Goal: Task Accomplishment & Management: Manage account settings

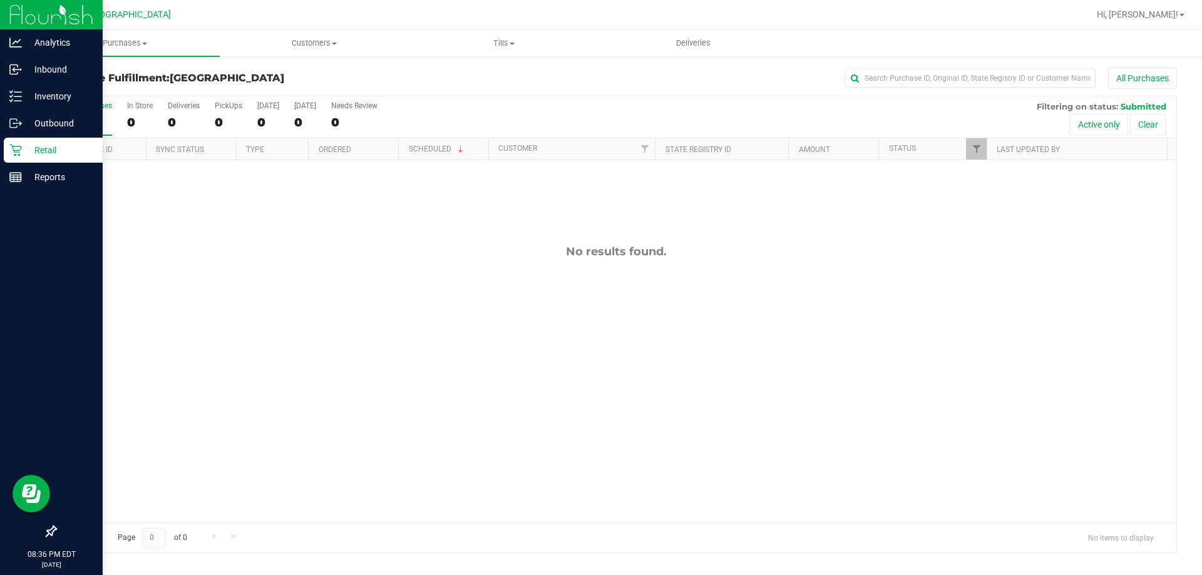
click at [23, 156] on p "Retail" at bounding box center [59, 150] width 75 height 15
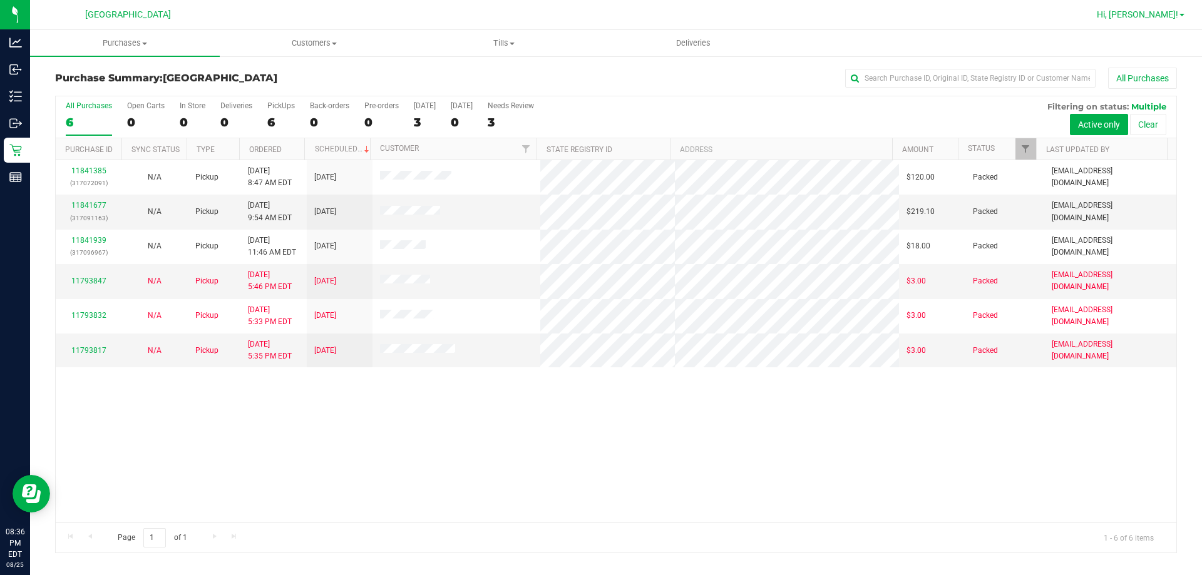
click at [1163, 13] on span "Hi, [PERSON_NAME]!" at bounding box center [1137, 14] width 81 height 10
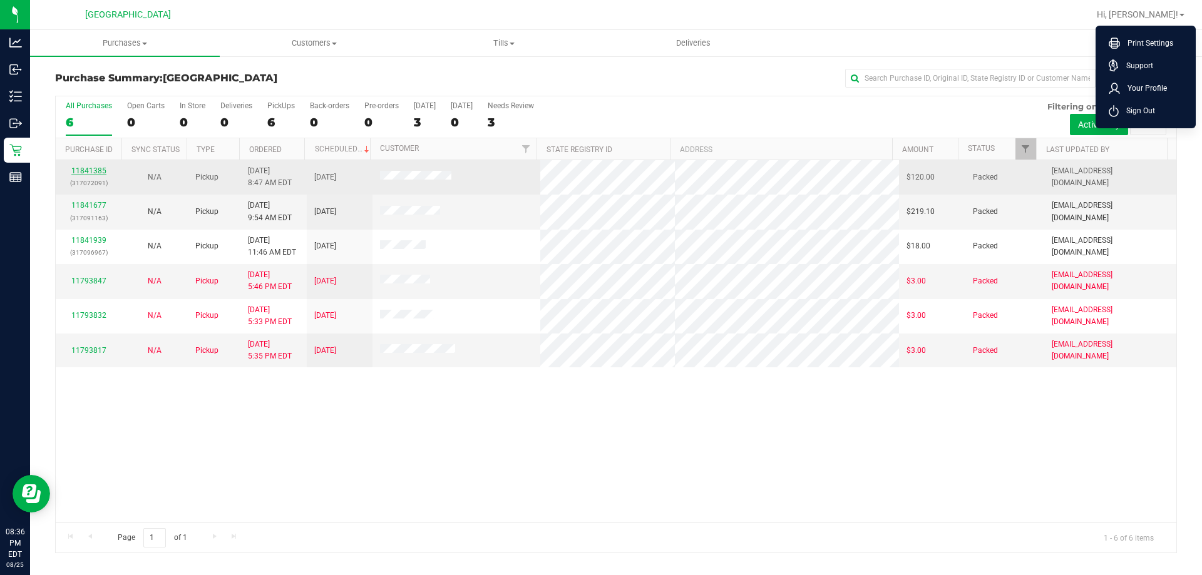
click at [93, 173] on link "11841385" at bounding box center [88, 170] width 35 height 9
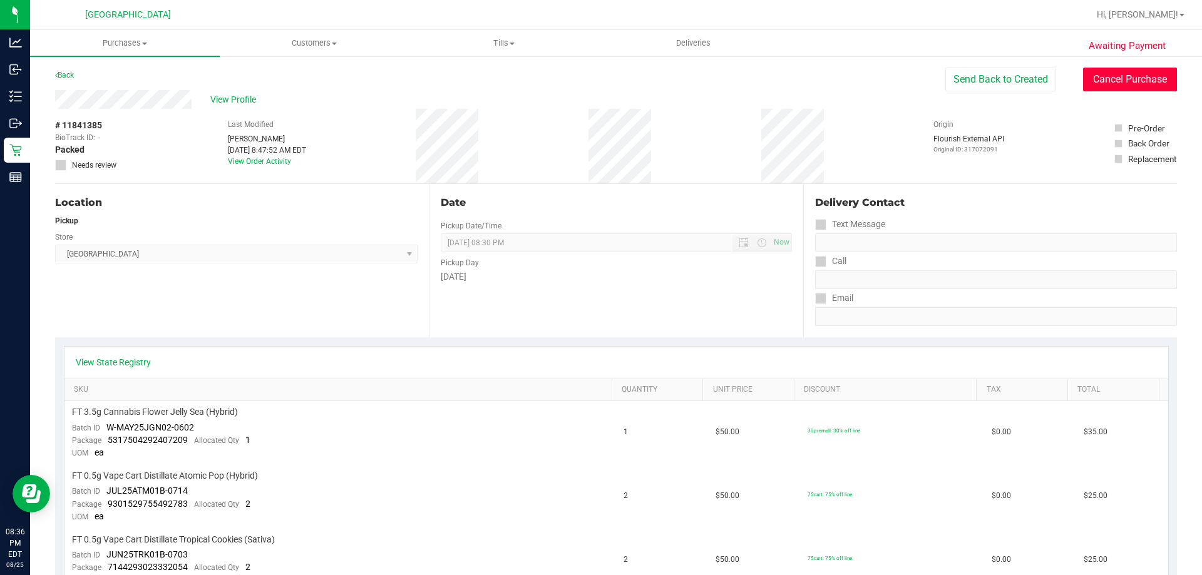
click at [1140, 88] on button "Cancel Purchase" at bounding box center [1130, 80] width 94 height 24
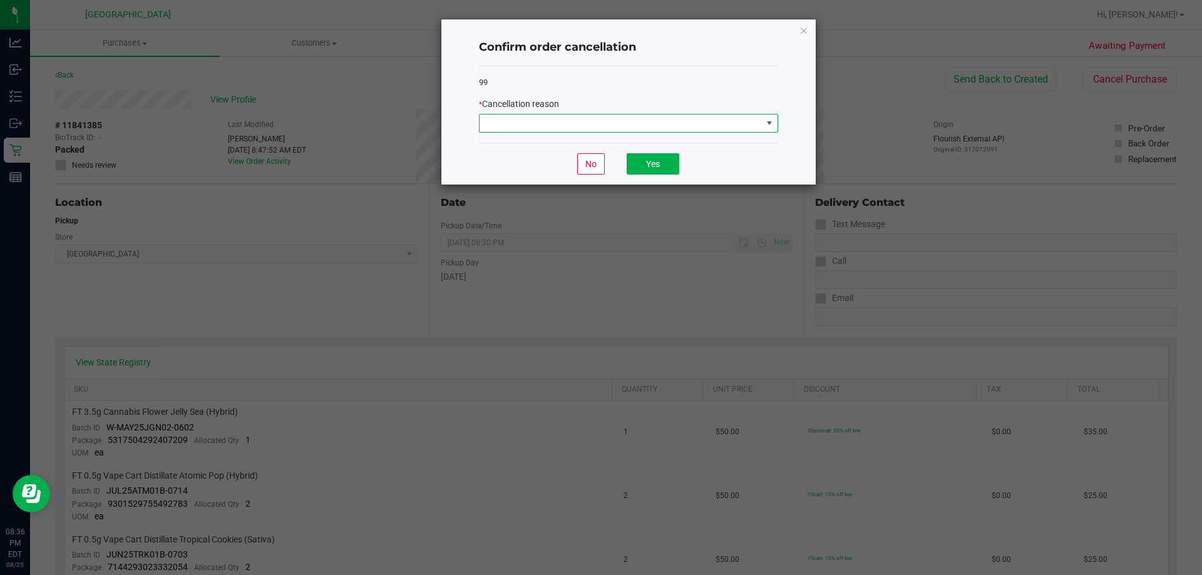
click at [551, 119] on span at bounding box center [620, 124] width 282 height 18
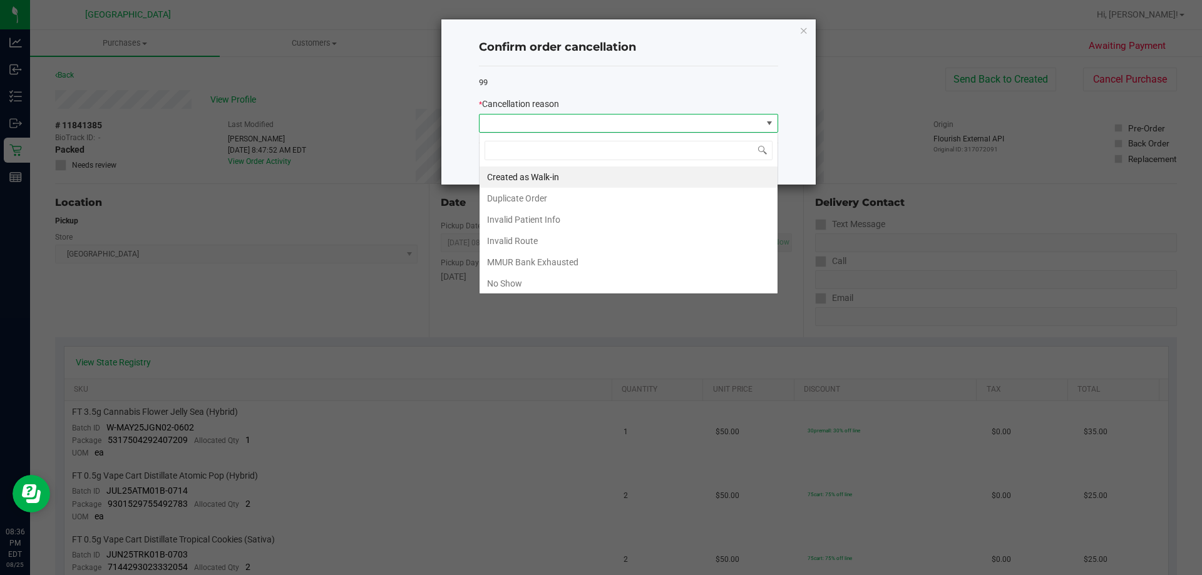
scroll to position [19, 299]
click at [563, 289] on li "No Show" at bounding box center [628, 283] width 298 height 21
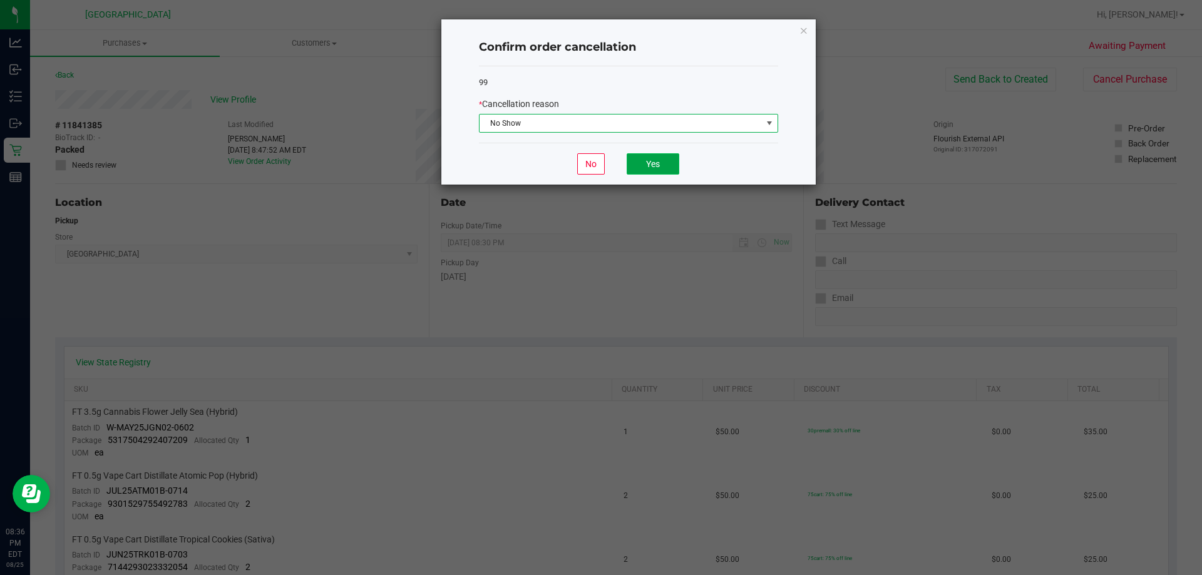
click at [646, 168] on button "Yes" at bounding box center [652, 163] width 53 height 21
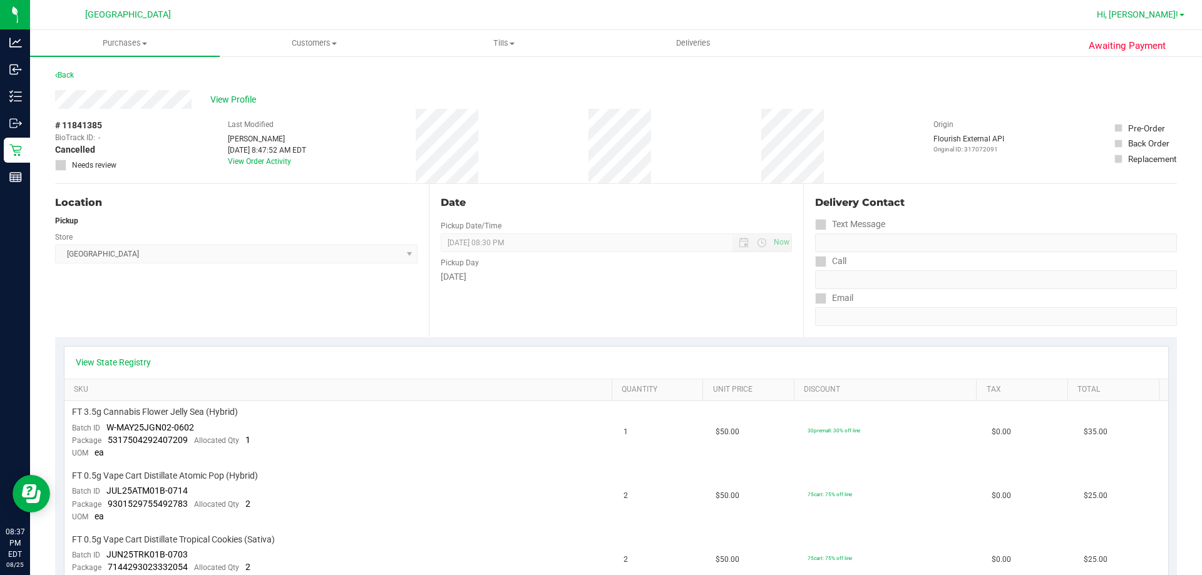
click at [1155, 11] on span "Hi, [PERSON_NAME]!" at bounding box center [1137, 14] width 81 height 10
